Goal: Task Accomplishment & Management: Manage account settings

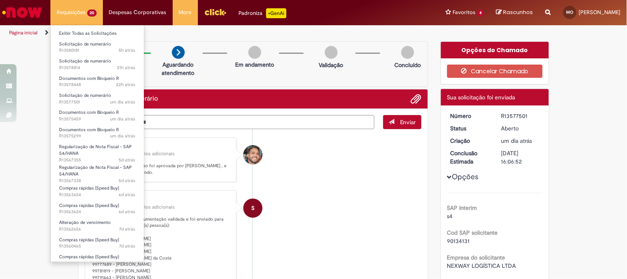
click at [77, 14] on li "Requisições 20 Exibir Todas as Solicitações Solicitação de numerário 5h atrás 5…" at bounding box center [76, 12] width 53 height 25
click at [82, 36] on link "Exibir Todas as Solicitações" at bounding box center [97, 33] width 93 height 9
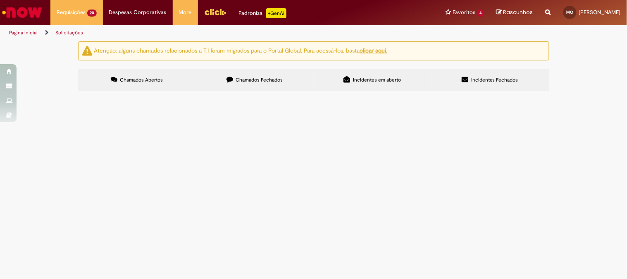
click at [0, 0] on input "Pesquisar" at bounding box center [0, 0] width 0 height 0
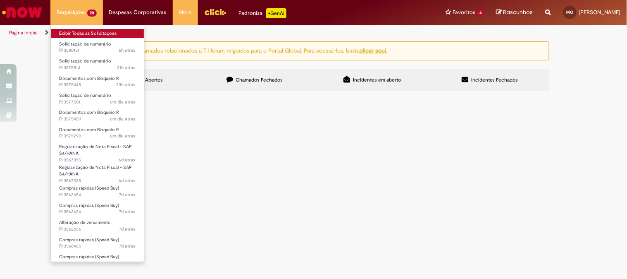
click at [79, 31] on link "Exibir Todas as Solicitações" at bounding box center [97, 33] width 93 height 9
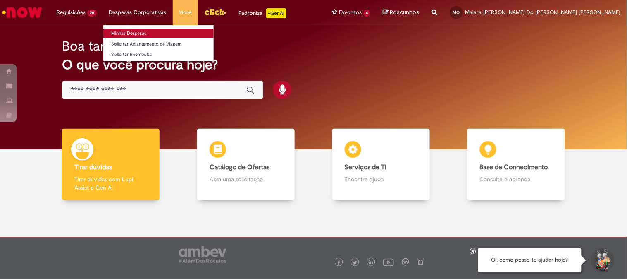
click at [141, 33] on link "Minhas Despesas" at bounding box center [158, 33] width 110 height 9
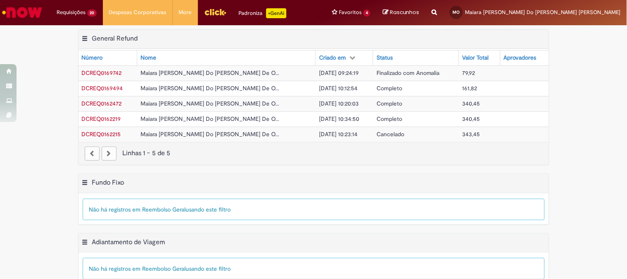
click at [82, 105] on span "DCREQ0162472" at bounding box center [102, 103] width 40 height 7
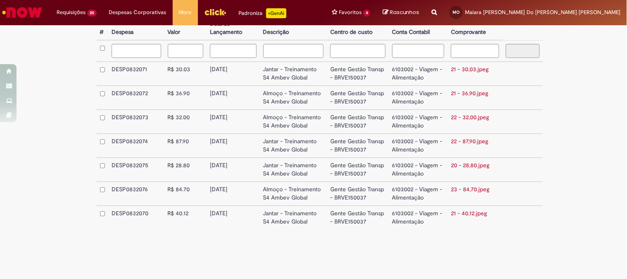
scroll to position [323, 0]
click at [476, 89] on link "21 - 36,90.jpeg" at bounding box center [469, 92] width 37 height 7
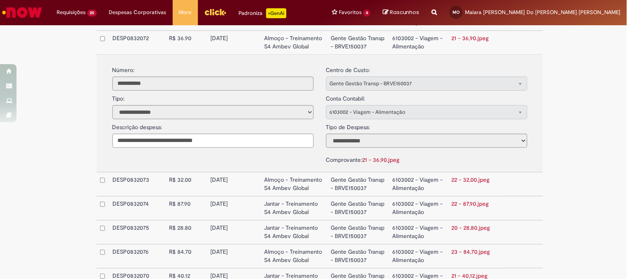
click at [476, 183] on link "22 - 32,00.jpeg" at bounding box center [471, 179] width 38 height 7
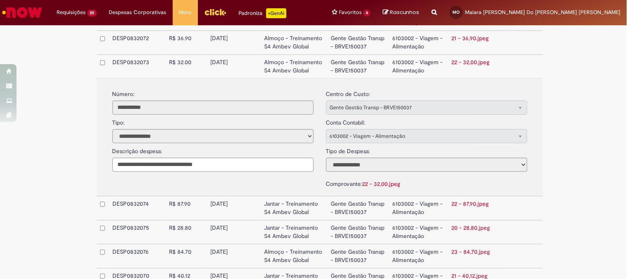
click at [466, 207] on link "22 - 87,90.jpeg" at bounding box center [470, 203] width 37 height 7
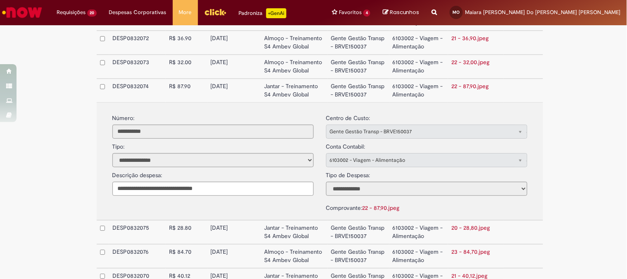
scroll to position [415, 0]
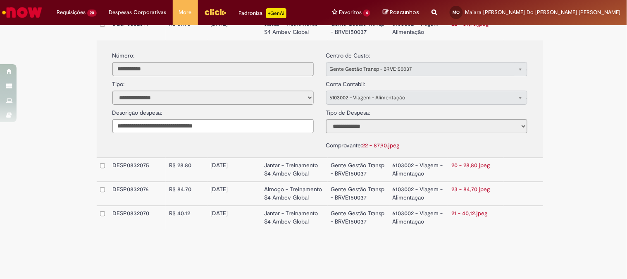
click at [461, 161] on link "20 - 28,80.jpeg" at bounding box center [471, 164] width 38 height 7
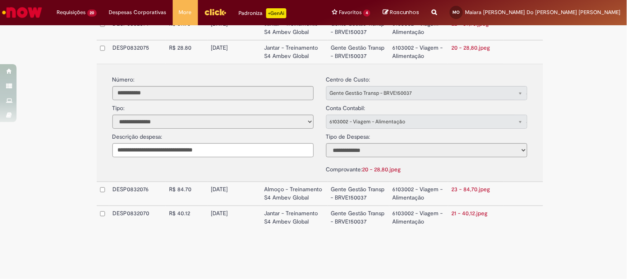
click at [472, 193] on link "23 - 84,70.jpeg" at bounding box center [471, 188] width 38 height 7
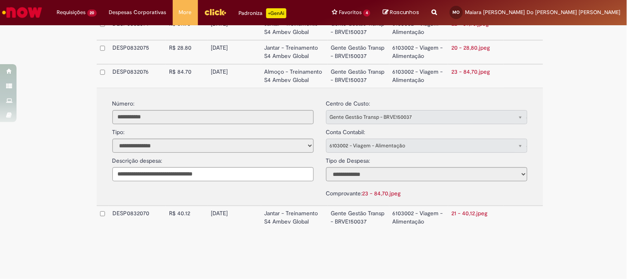
click at [477, 217] on link "21 - 40,12.jpeg" at bounding box center [470, 212] width 36 height 7
